Goal: Task Accomplishment & Management: Manage account settings

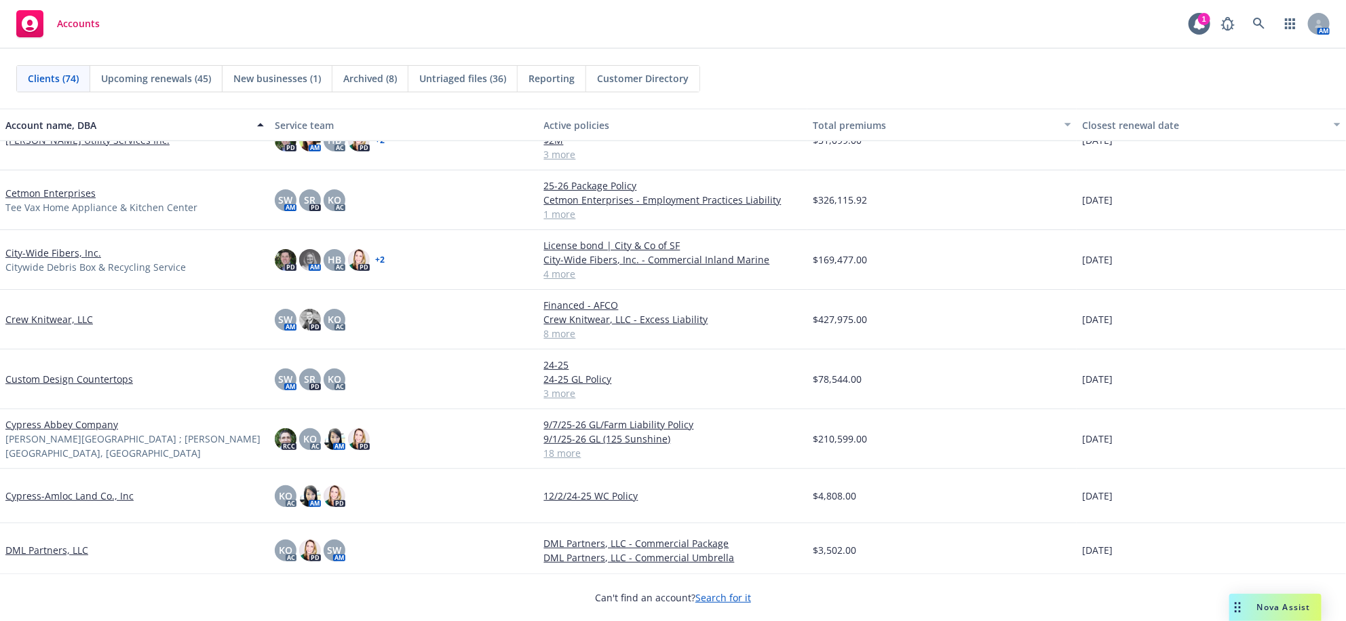
scroll to position [791, 0]
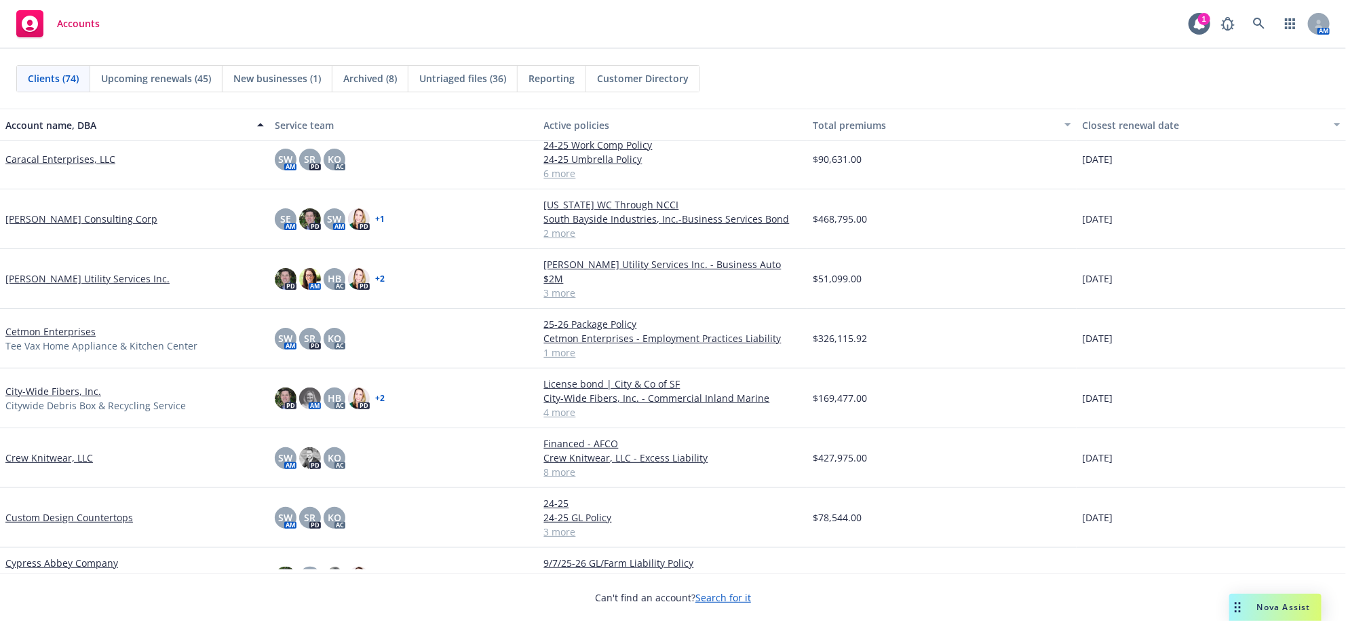
click at [90, 226] on link "[PERSON_NAME] Consulting Corp" at bounding box center [81, 219] width 152 height 14
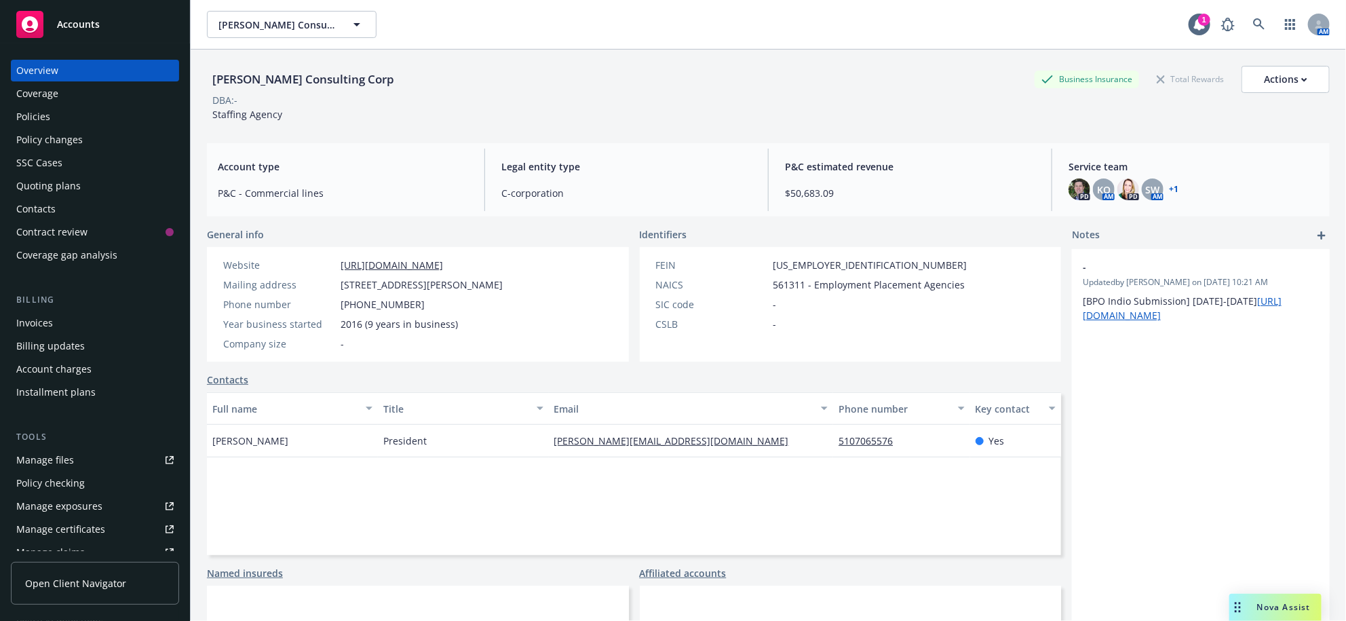
click at [66, 128] on div "Policies" at bounding box center [94, 117] width 157 height 22
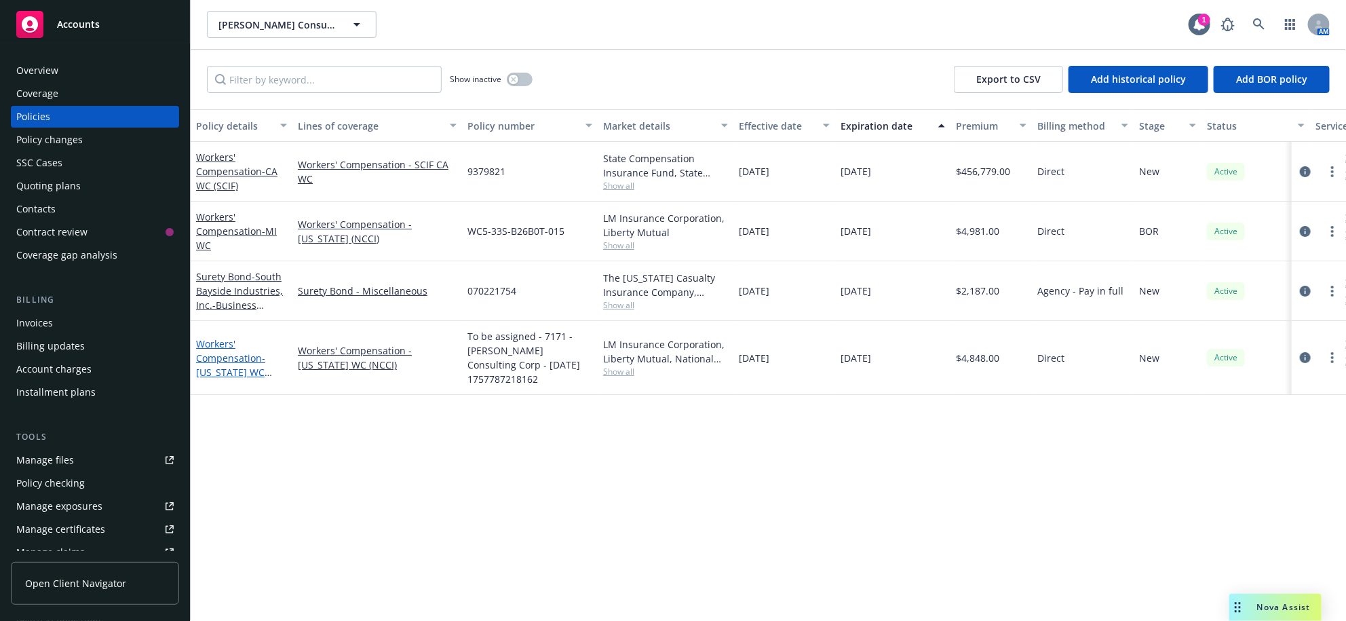
click at [225, 393] on link "Workers' Compensation - [US_STATE] WC Through NCCI" at bounding box center [230, 365] width 69 height 56
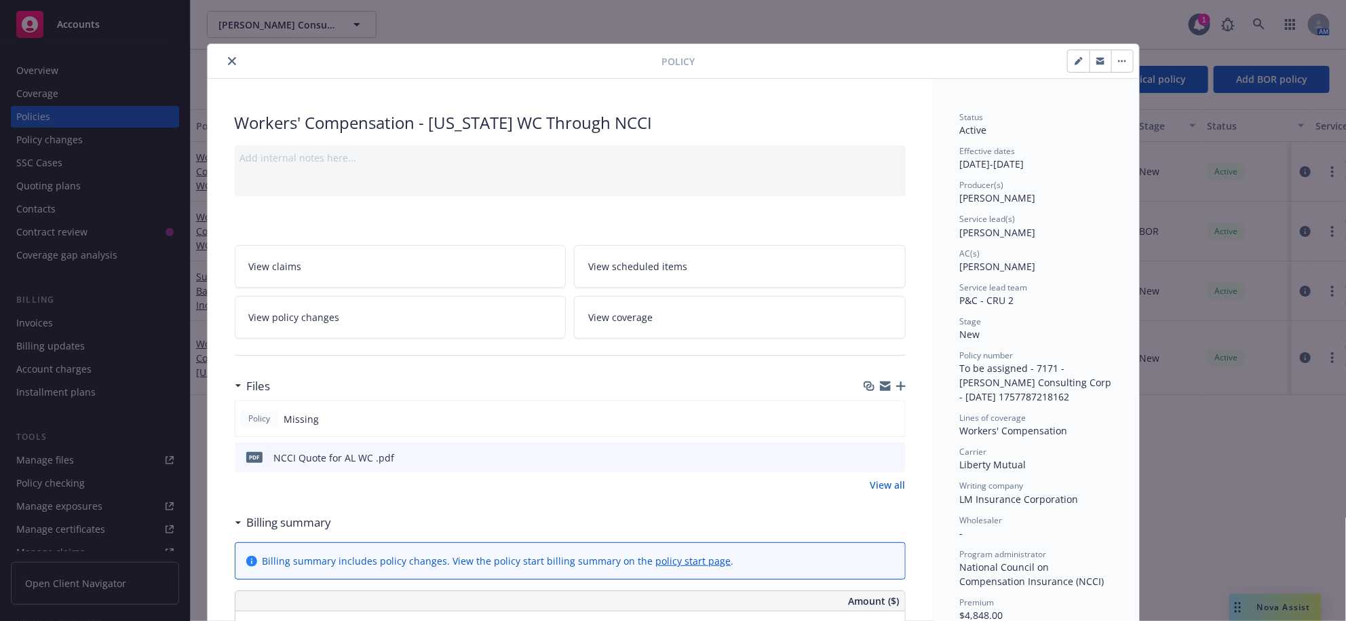
click at [896, 391] on icon "button" at bounding box center [900, 385] width 9 height 9
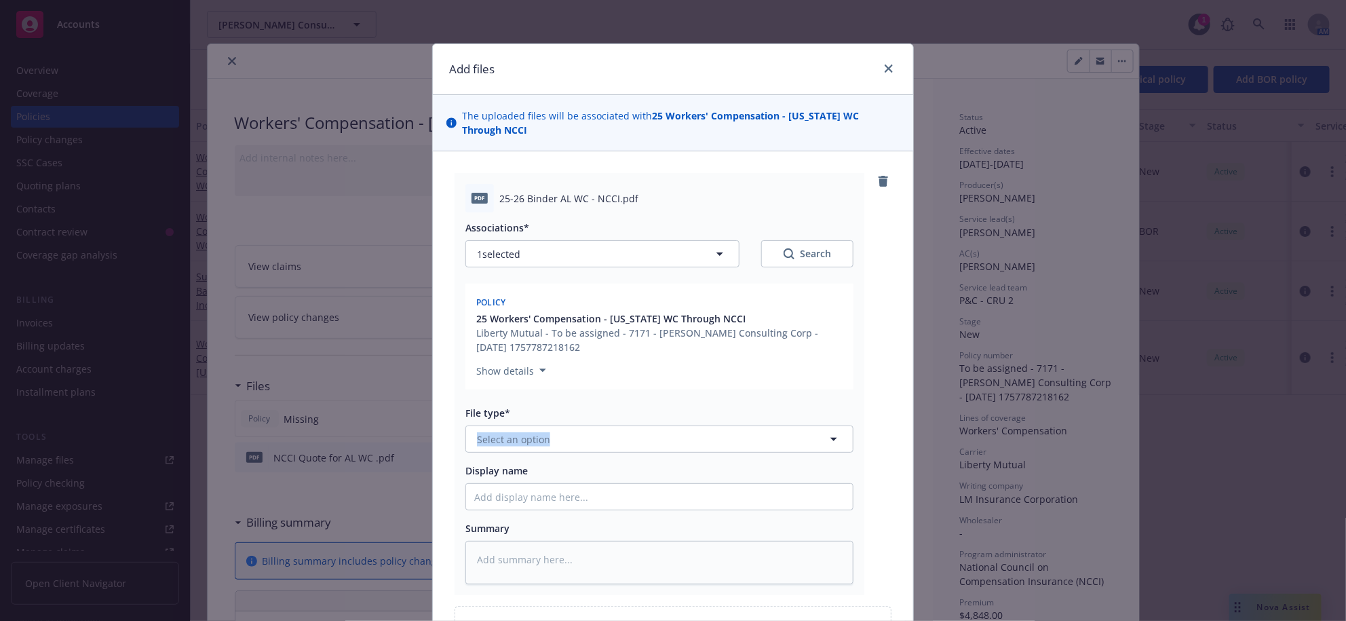
drag, startPoint x: 596, startPoint y: 476, endPoint x: 594, endPoint y: 494, distance: 18.4
click at [594, 452] on div "File type* Select an option" at bounding box center [659, 429] width 388 height 47
click at [594, 452] on button "Select an option" at bounding box center [659, 438] width 388 height 27
type input "po"
click at [522, 509] on input "Display name" at bounding box center [659, 497] width 387 height 26
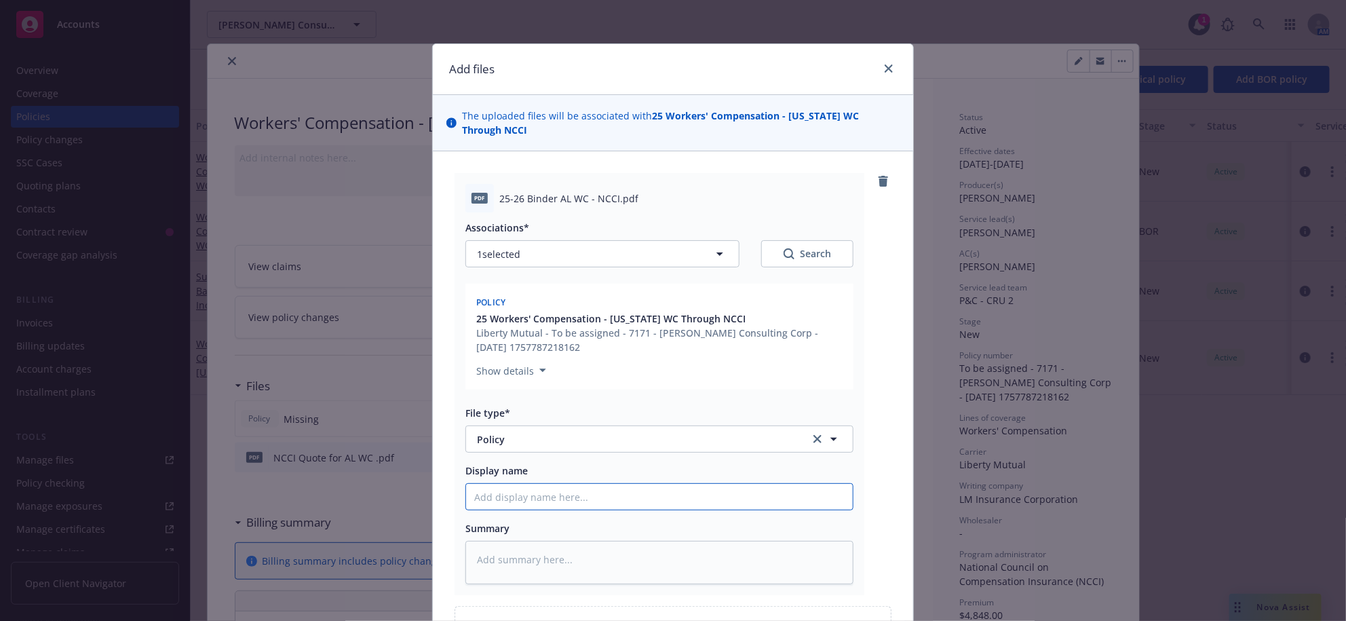
type textarea "x"
type input "25"
type textarea "x"
type input "25-"
type textarea "x"
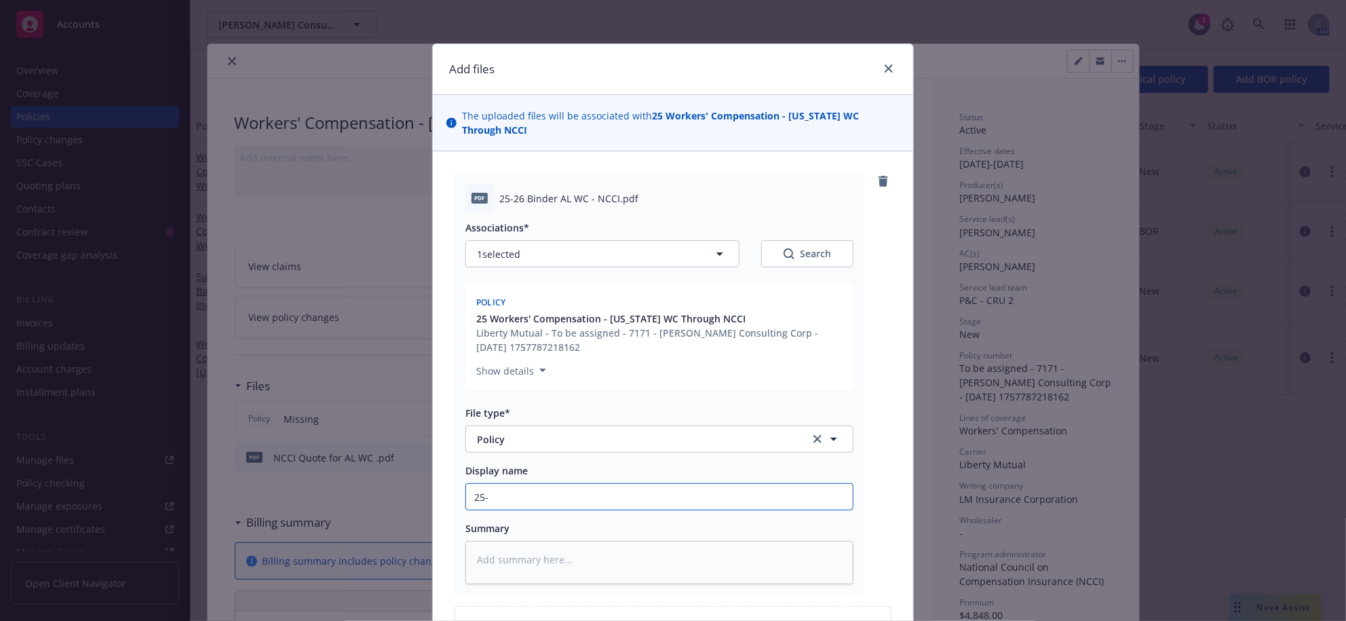
type input "25-2"
type textarea "x"
type input "25-26"
type textarea "x"
type input "25-26"
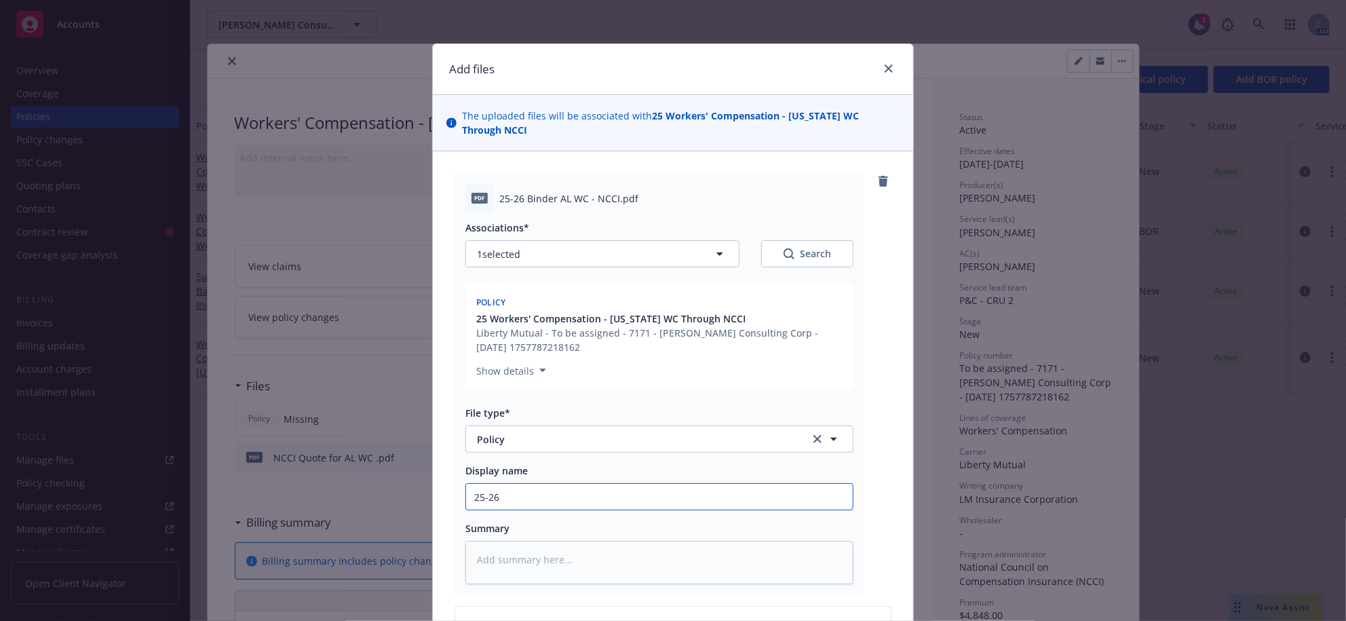
type textarea "x"
type input "25-26 A"
type textarea "x"
type input "25-26 AL"
type textarea "x"
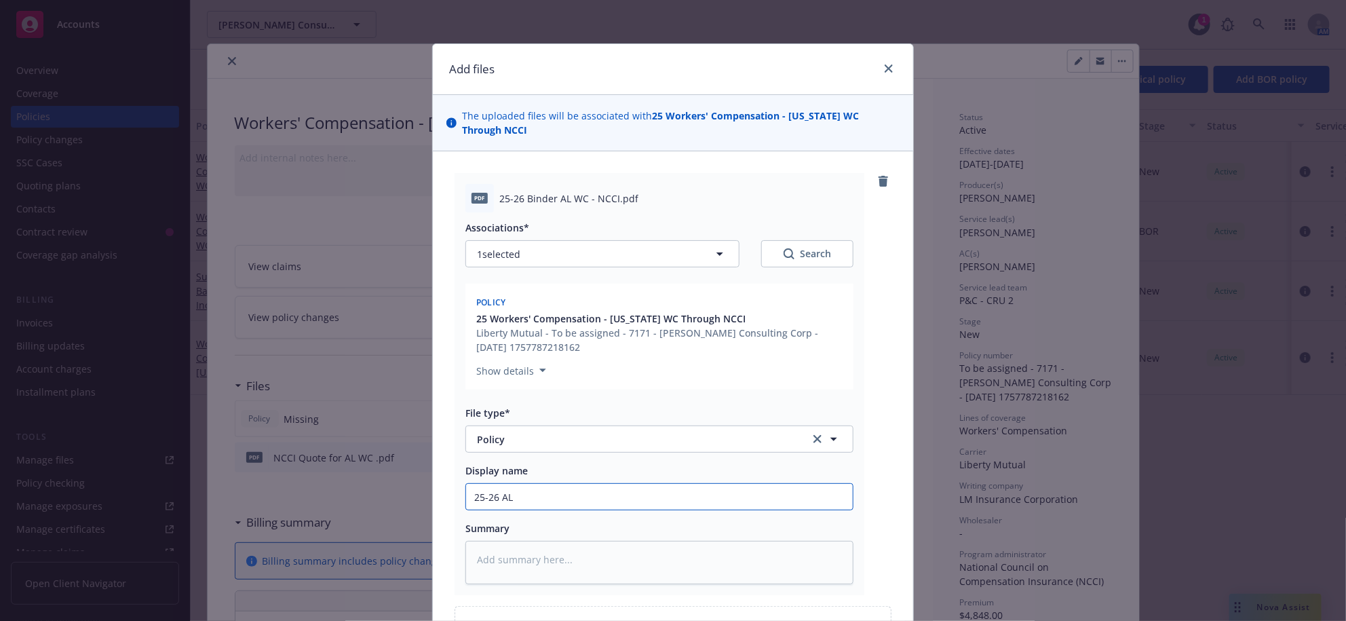
type input "25-26 AL W"
type textarea "x"
type input "25-26 AL WC"
type textarea "x"
type input "25-26 AL WC"
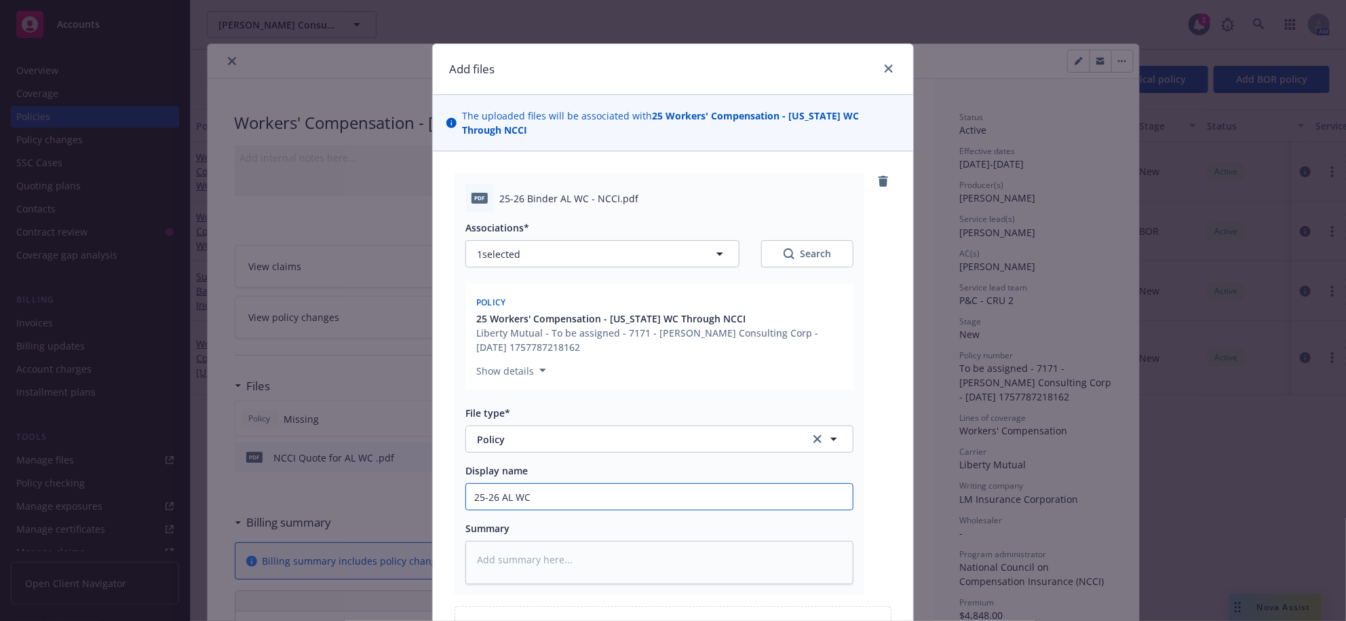
type textarea "x"
type input "25-26 AL WC NC"
type textarea "x"
type input "25-26 AL WC NCC"
type textarea "x"
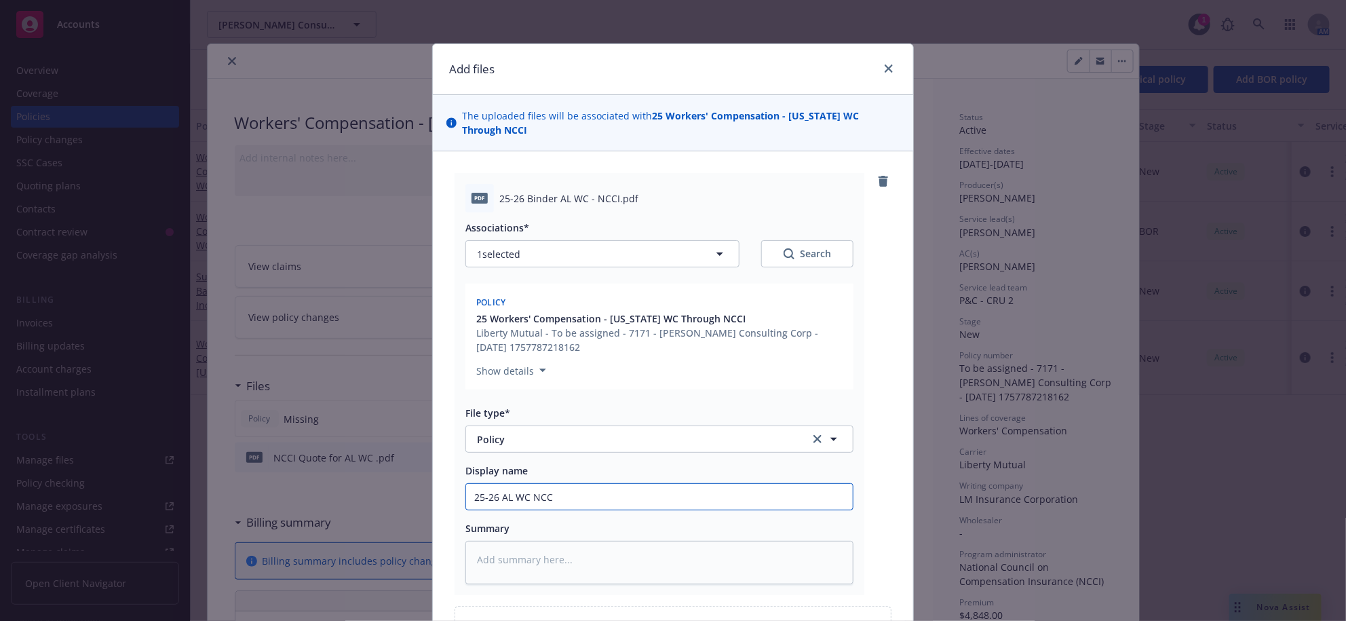
type input "25-26 AL WC NCCI"
type textarea "x"
type input "25-26 AL WC NCCI"
type textarea "x"
type input "25-26 AL WC NCCI P"
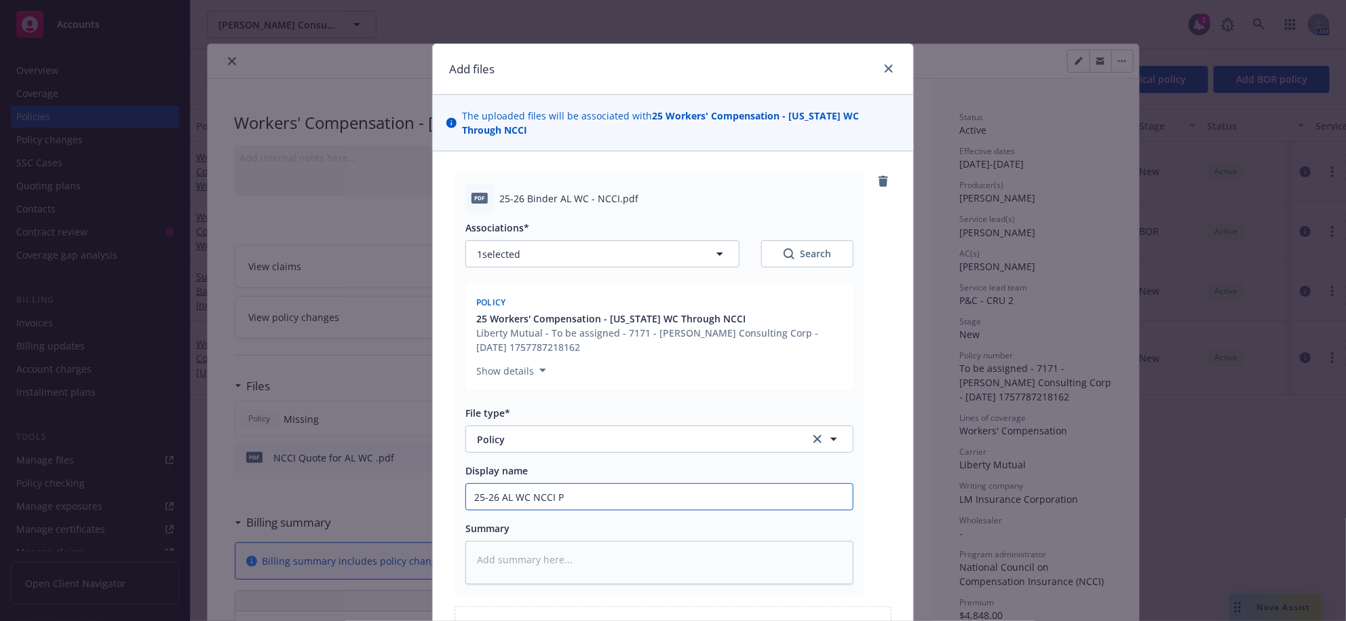
type textarea "x"
type input "25-26 AL WC NCCI Po"
type textarea "x"
type input "25-26 AL WC NCCI Pol"
type textarea "x"
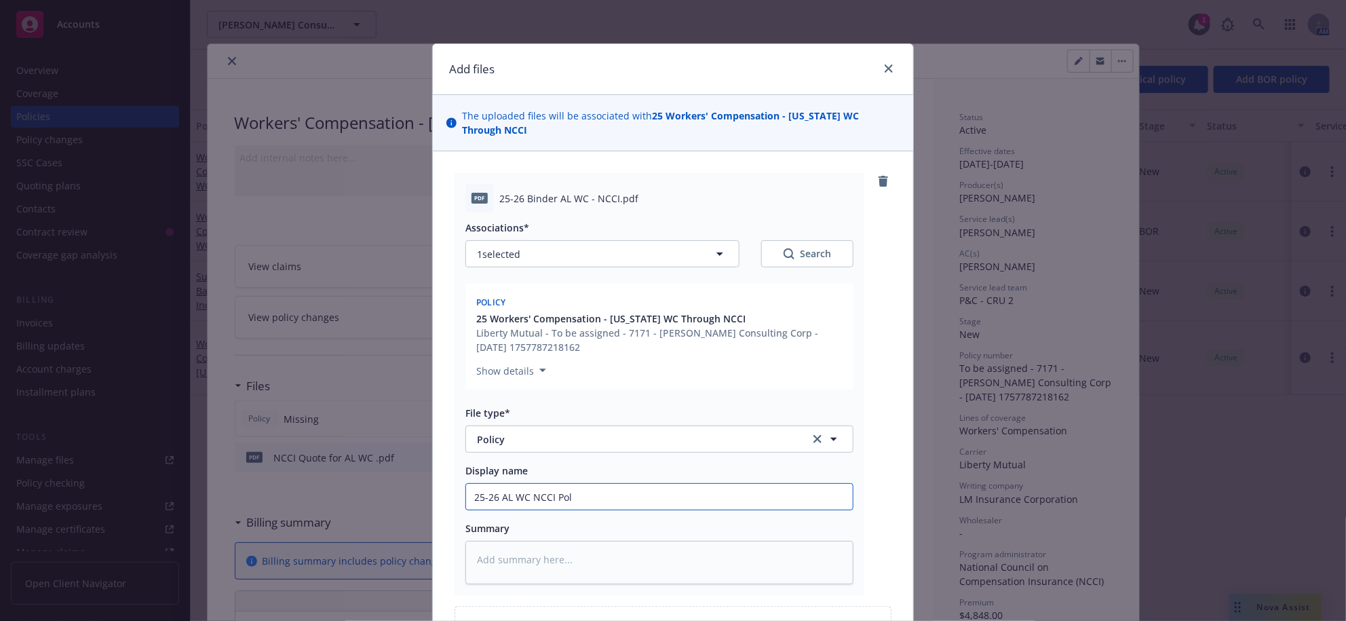
type input "25-26 AL WC NCCI Poli"
type textarea "x"
type input "25-26 AL WC NCCI Polic"
type textarea "x"
type input "25-26 AL WC NCCI Policy"
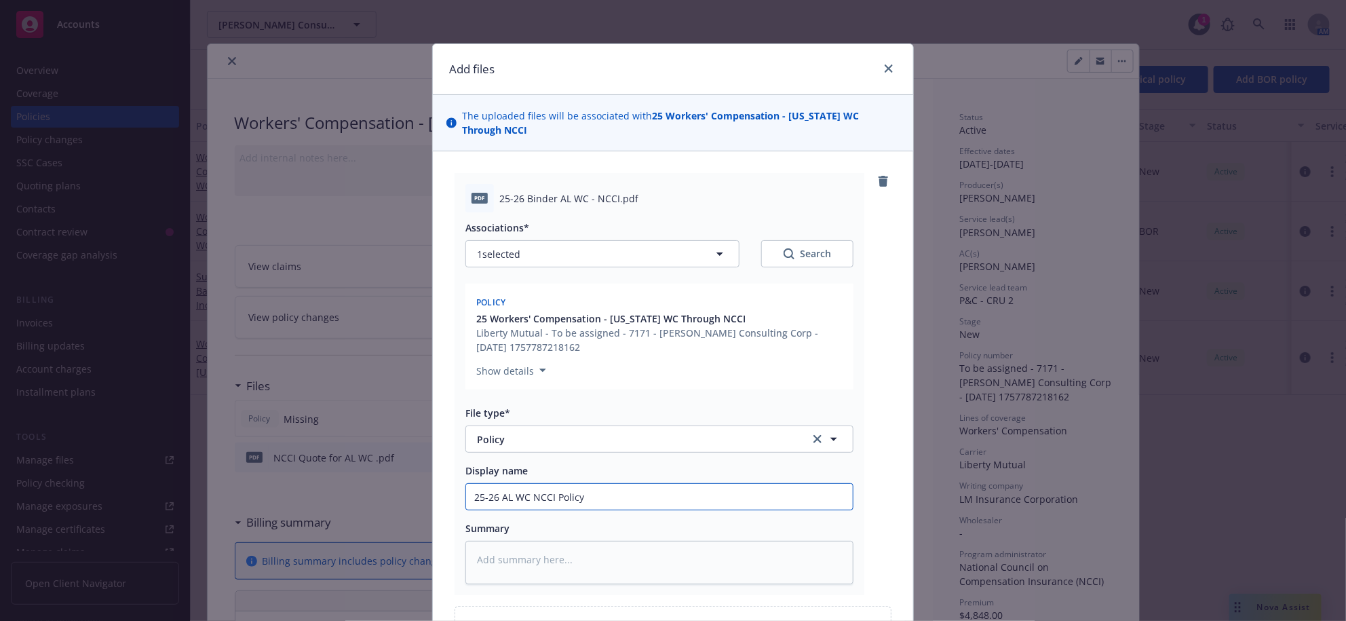
type textarea "x"
type input "25-26 AL WC NCCI Policy/"
type textarea "x"
type input "25-26 AL WC NCCI Policy/B"
type textarea "x"
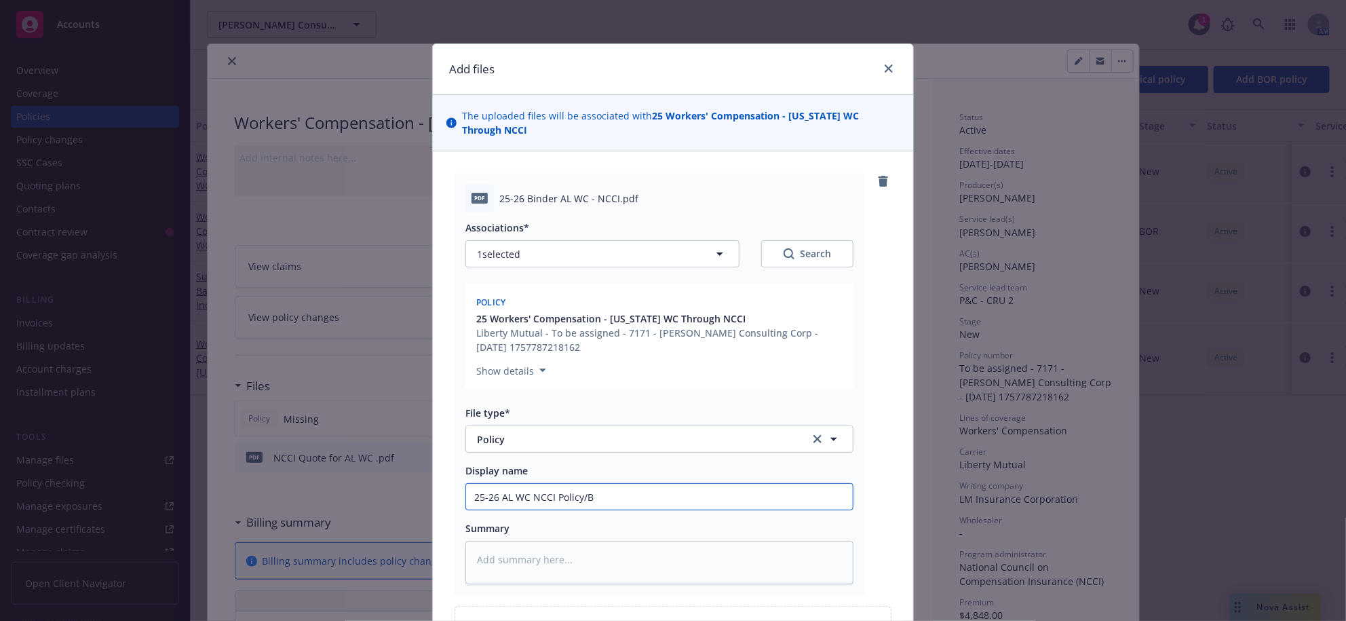
type input "25-26 AL WC NCCI Policy/Bi"
type textarea "x"
type input "25-26 AL WC NCCI Policy/Bin"
type textarea "x"
type input "25-26 AL WC NCCI Policy/Bind"
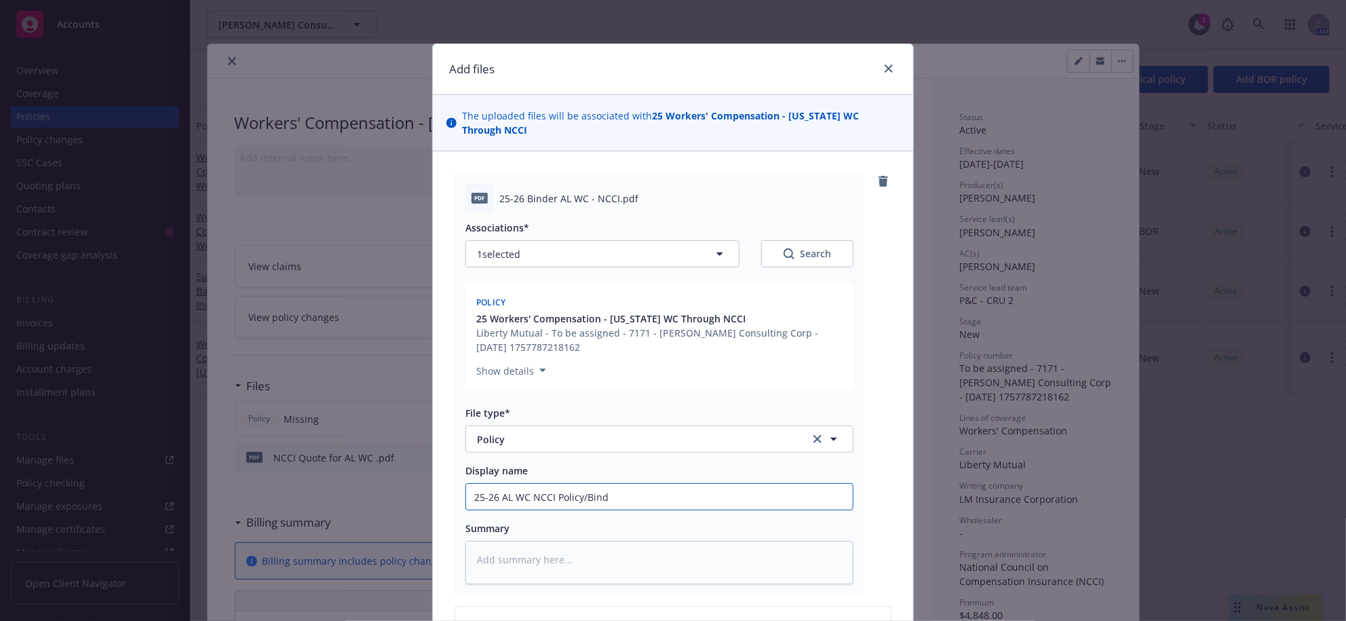
type textarea "x"
type input "25-26 AL WC NCCI Policy/Binde"
type textarea "x"
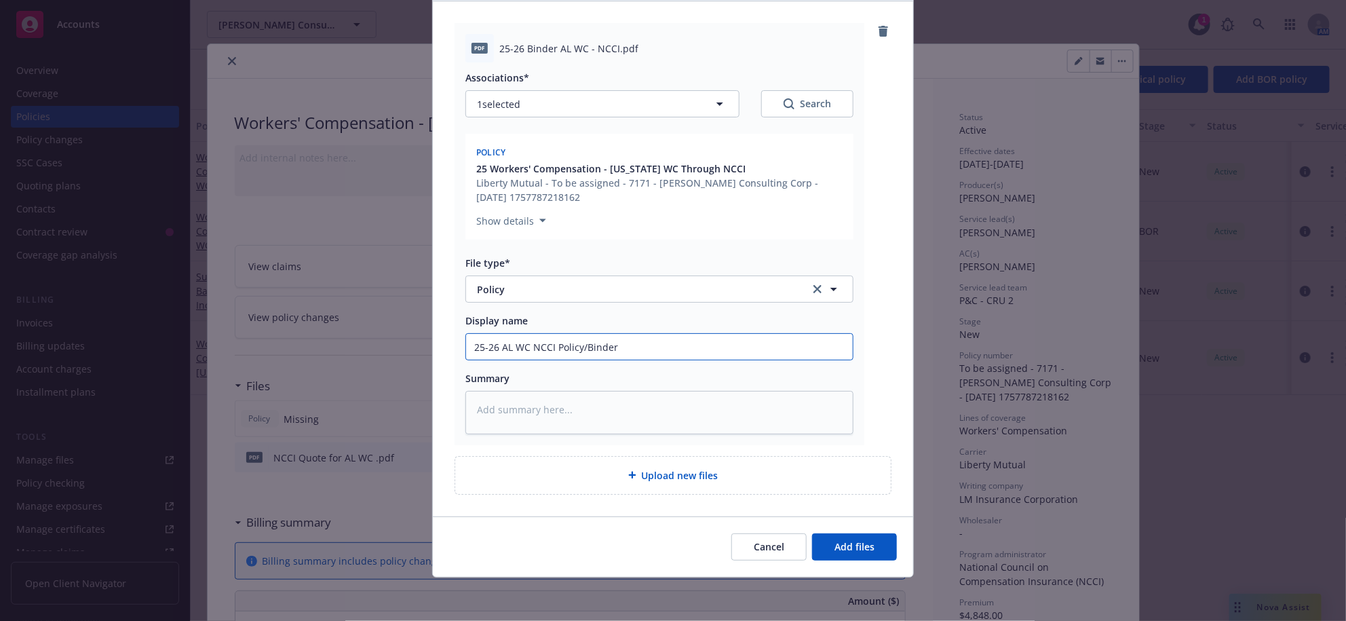
scroll to position [250, 0]
type input "25-26 AL WC NCCI Policy/Binder"
click at [873, 549] on button "Add files" at bounding box center [854, 546] width 85 height 27
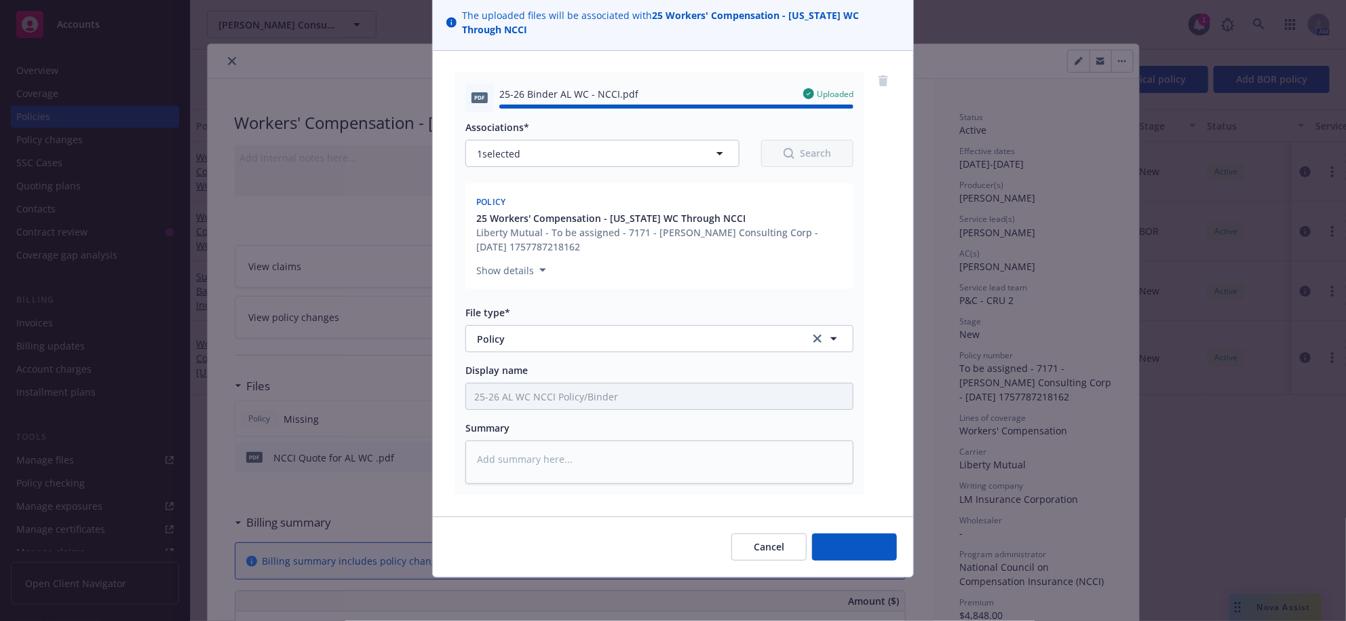
type textarea "x"
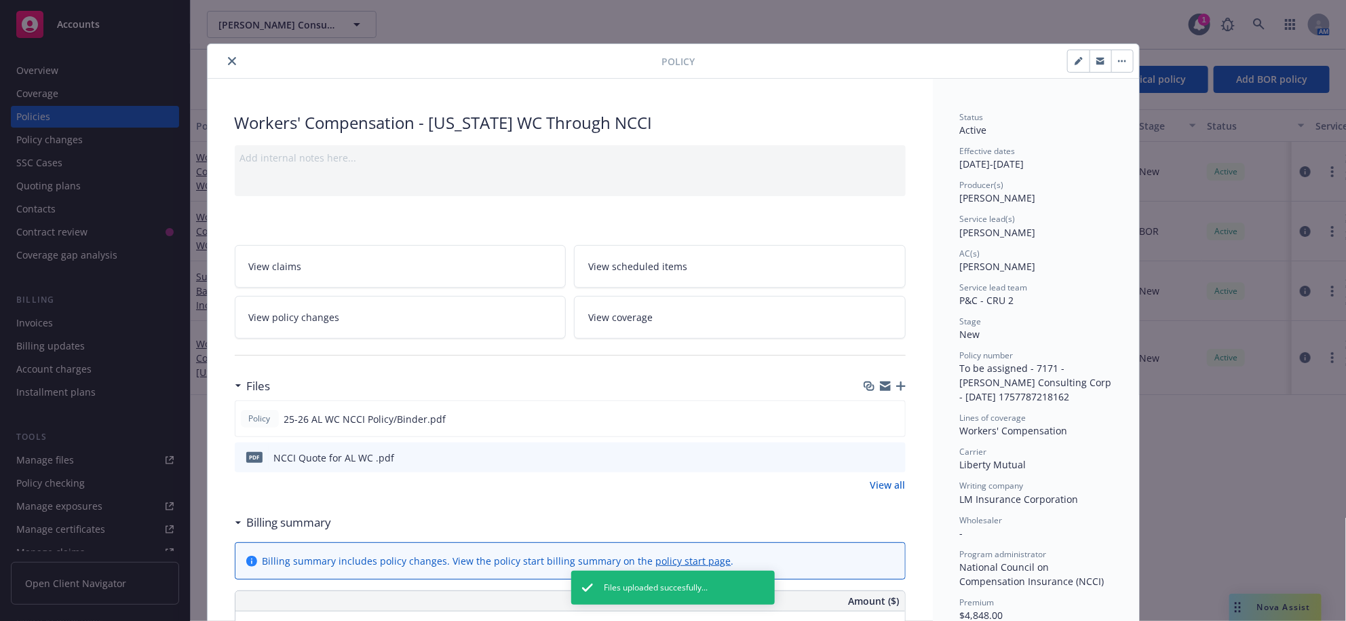
click at [1074, 63] on icon "button" at bounding box center [1077, 61] width 7 height 7
select select "NEW"
select select "12"
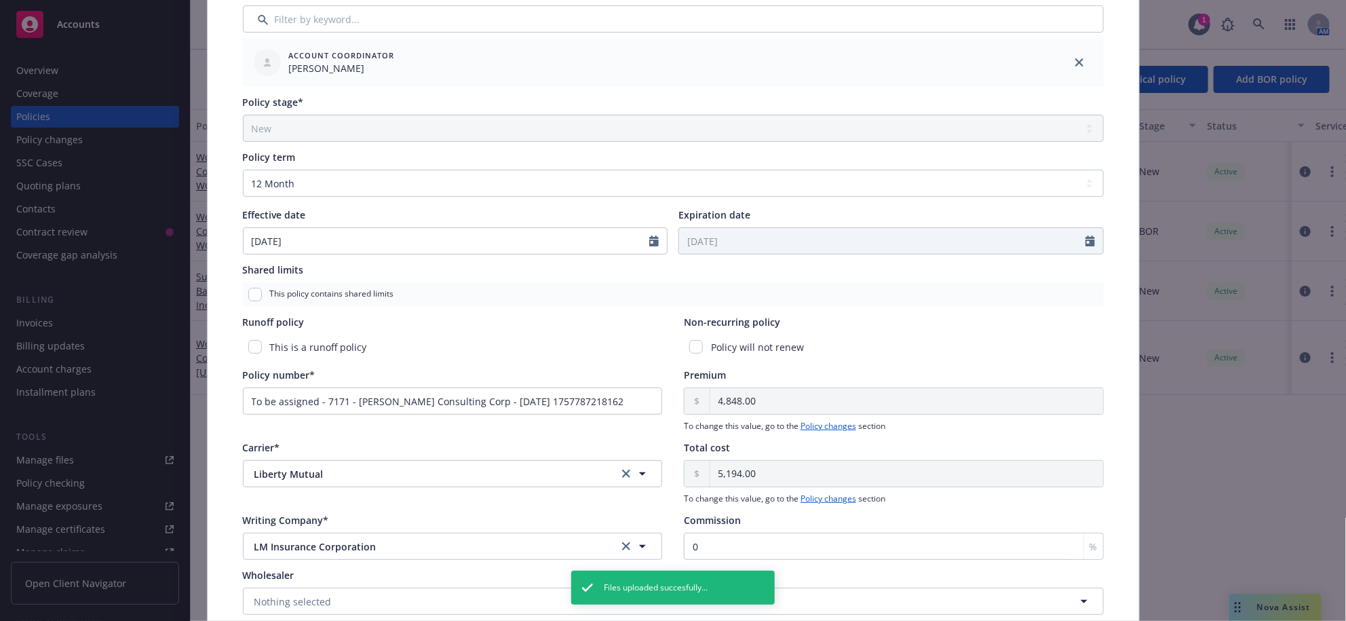
scroll to position [556, 0]
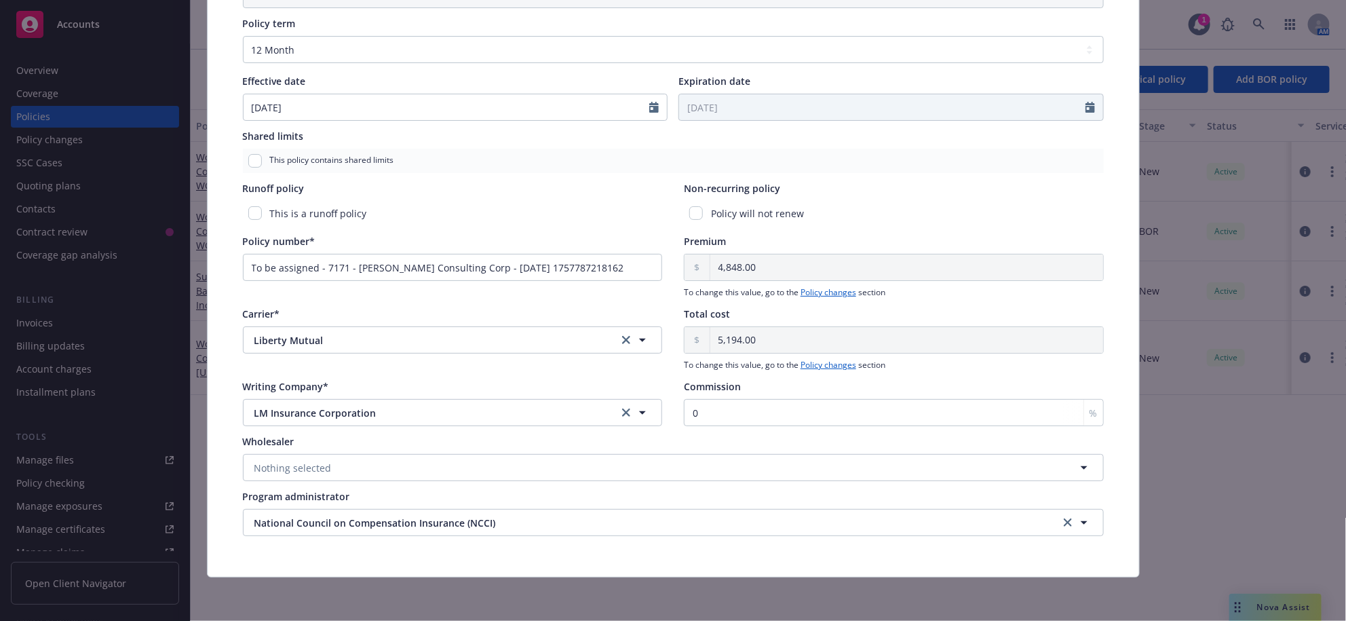
click at [936, 195] on div "Non-recurring policy" at bounding box center [894, 188] width 420 height 14
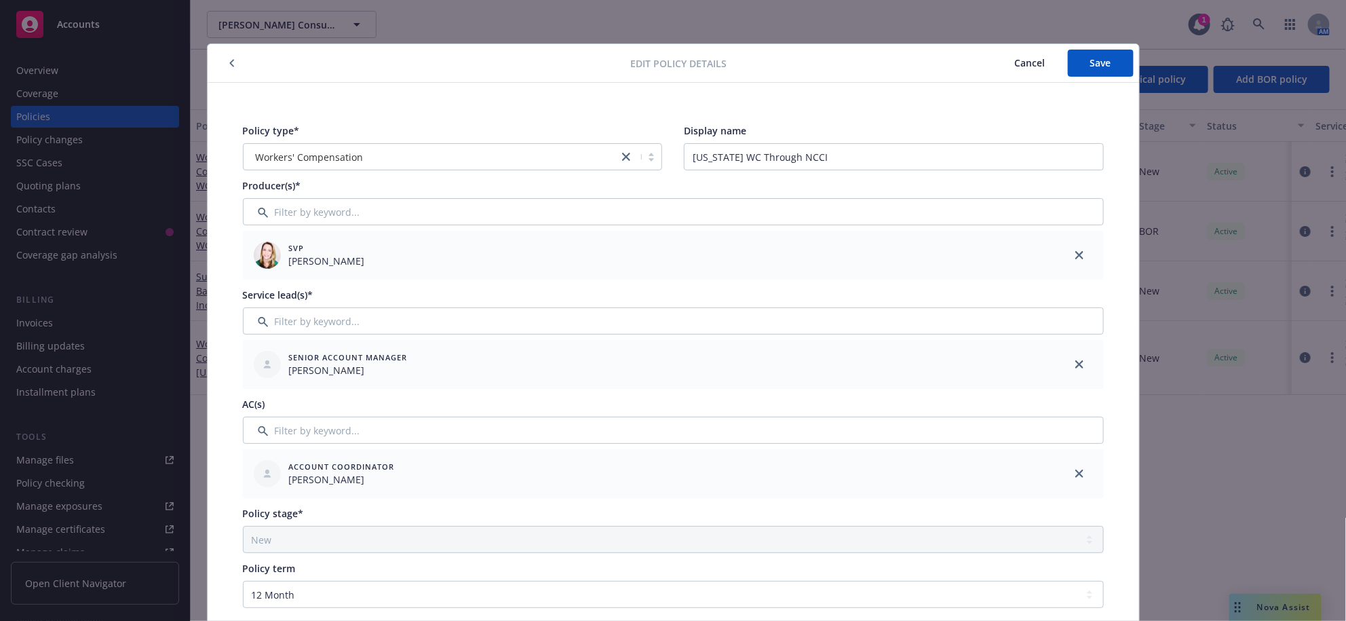
scroll to position [452, 0]
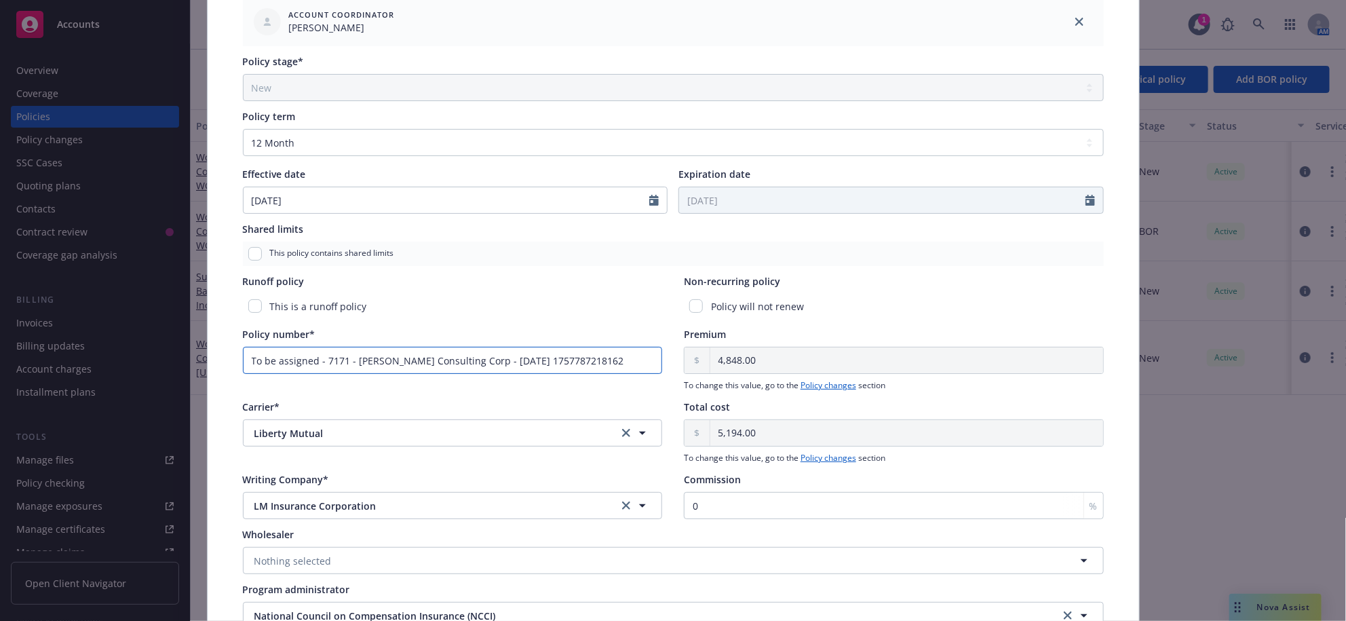
click at [519, 374] on input "To be assigned - 7171 - [PERSON_NAME] Consulting Corp - [DATE] 1757787218162" at bounding box center [453, 360] width 420 height 27
drag, startPoint x: 579, startPoint y: 431, endPoint x: 192, endPoint y: 450, distance: 387.7
click at [192, 450] on div "Edit policy details Cancel Save Policy type* Workers' Compensation Display name…" at bounding box center [673, 310] width 1346 height 621
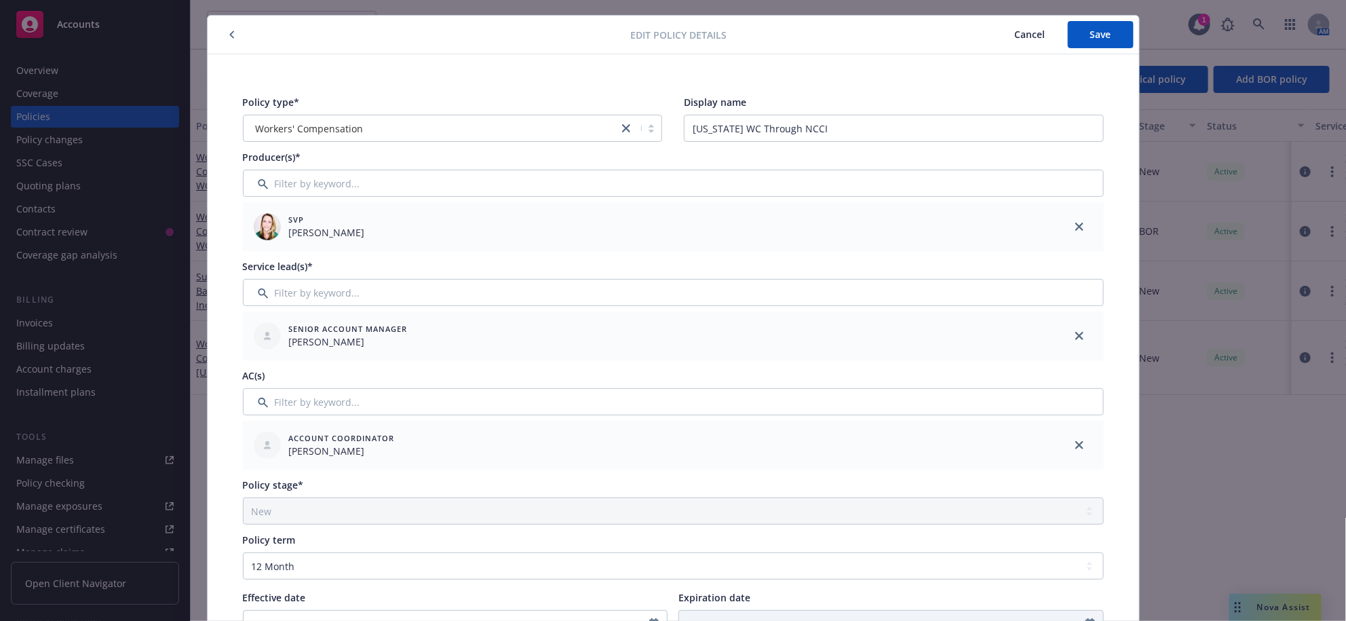
scroll to position [0, 0]
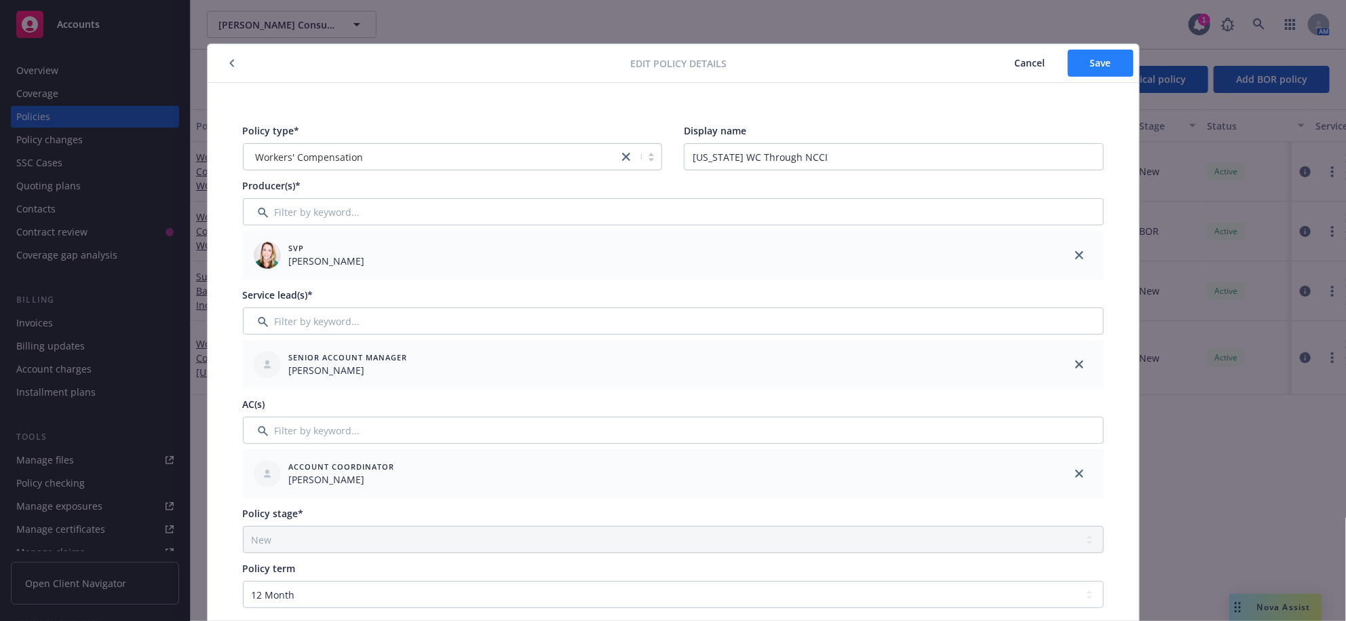
type input "01-15628-25241-386219"
click at [1108, 69] on button "Save" at bounding box center [1101, 63] width 66 height 27
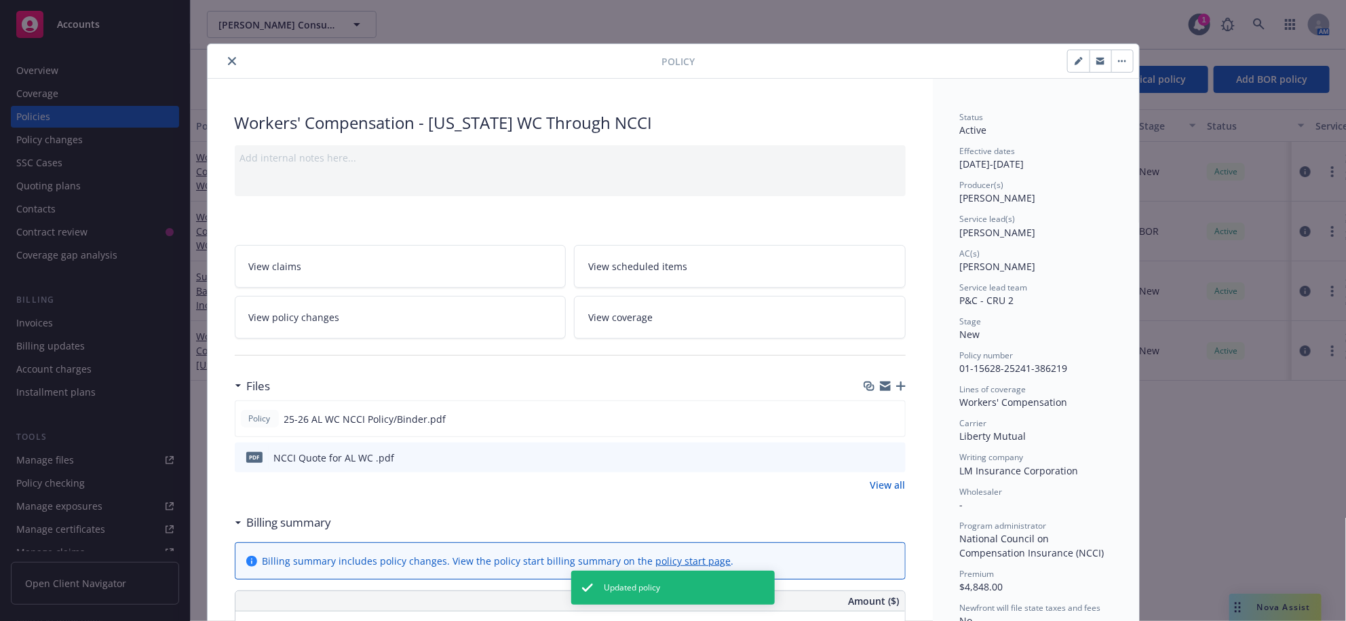
click at [231, 65] on icon "close" at bounding box center [232, 61] width 8 height 8
